Goal: Task Accomplishment & Management: Use online tool/utility

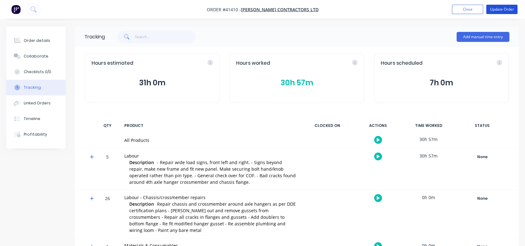
click at [504, 6] on button "Update Order" at bounding box center [502, 9] width 31 height 9
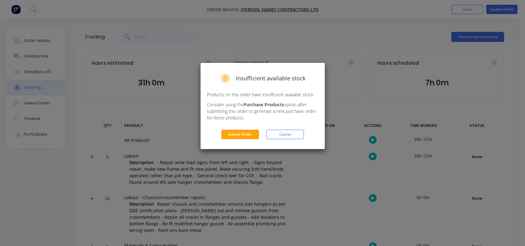
click at [231, 135] on button "Submit Order" at bounding box center [241, 134] width 38 height 9
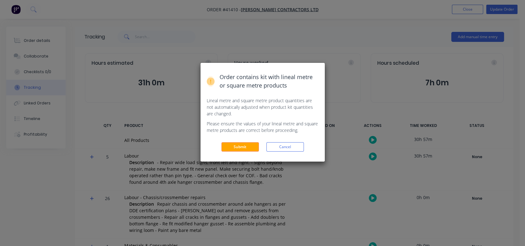
click at [237, 151] on button "Submit" at bounding box center [241, 146] width 38 height 9
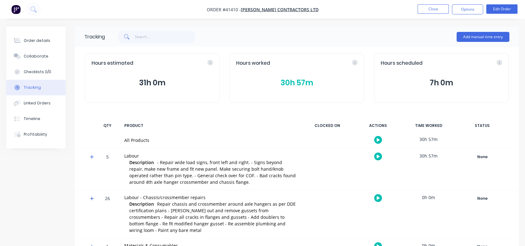
click at [431, 9] on button "Close" at bounding box center [433, 8] width 31 height 9
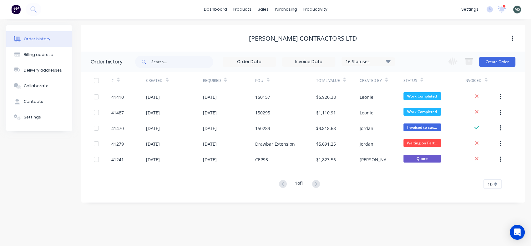
click at [218, 8] on link "dashboard" at bounding box center [215, 9] width 29 height 9
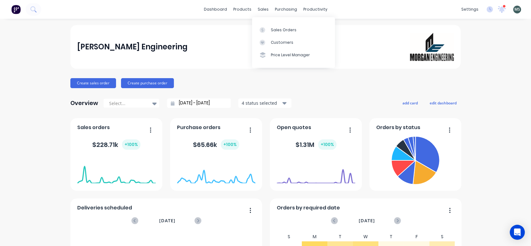
click at [274, 28] on div "Sales Orders" at bounding box center [284, 30] width 26 height 6
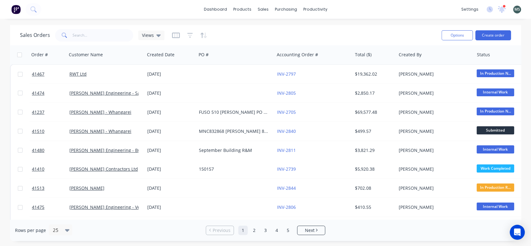
click at [454, 33] on button "Options" at bounding box center [456, 35] width 31 height 10
click at [159, 34] on icon at bounding box center [158, 35] width 4 height 7
click at [154, 58] on input "text" at bounding box center [187, 59] width 68 height 13
type input "quote"
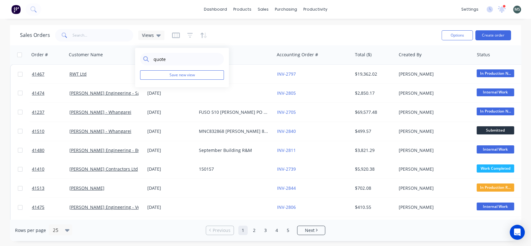
click at [179, 74] on button "Save new view" at bounding box center [182, 74] width 84 height 9
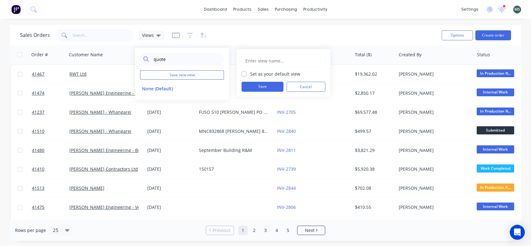
click at [250, 73] on label "Set as your default view" at bounding box center [275, 74] width 50 height 7
click at [245, 73] on input "Set as your default view" at bounding box center [243, 74] width 5 height 6
click at [250, 73] on label "Set as your default view" at bounding box center [275, 74] width 50 height 7
click at [245, 73] on input "Set as your default view" at bounding box center [243, 74] width 5 height 6
checkbox input "false"
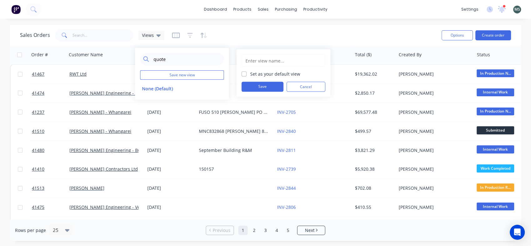
click at [313, 84] on button "Cancel" at bounding box center [305, 87] width 39 height 10
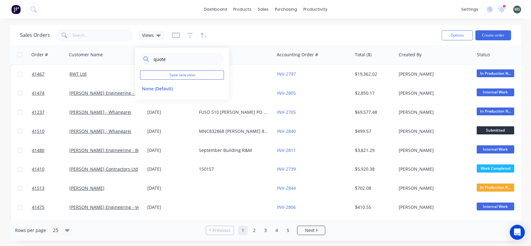
drag, startPoint x: 179, startPoint y: 57, endPoint x: 148, endPoint y: 66, distance: 32.8
click at [148, 66] on div "quote Save new view None (Default) edit" at bounding box center [182, 74] width 94 height 52
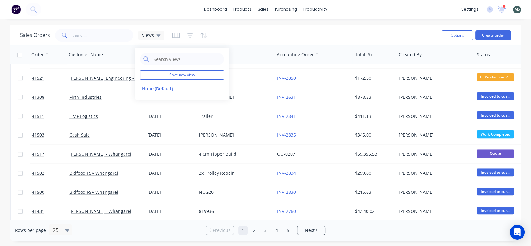
scroll to position [186, 0]
